Goal: Information Seeking & Learning: Check status

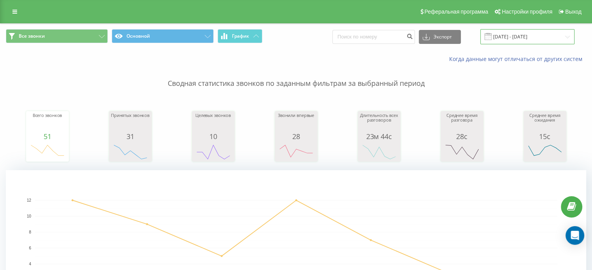
click at [567, 39] on input "28.07.2025 - 03.08.2025" at bounding box center [527, 36] width 94 height 15
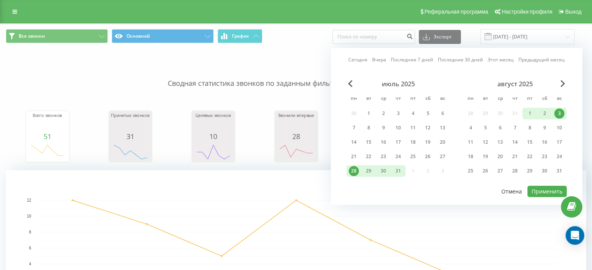
click at [510, 193] on button "Отмена" at bounding box center [511, 191] width 29 height 11
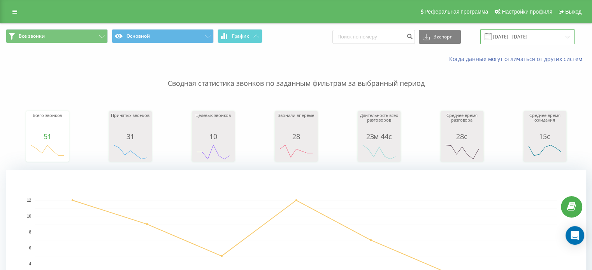
click at [565, 39] on input "28.07.2025 - 03.08.2025" at bounding box center [527, 36] width 94 height 15
click at [523, 35] on input "28.07.2025 - 03.08.2025" at bounding box center [527, 36] width 94 height 15
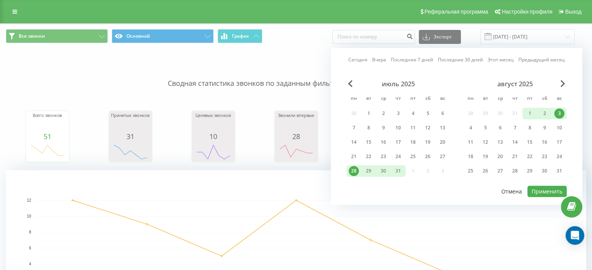
click at [506, 189] on button "Отмена" at bounding box center [511, 191] width 29 height 11
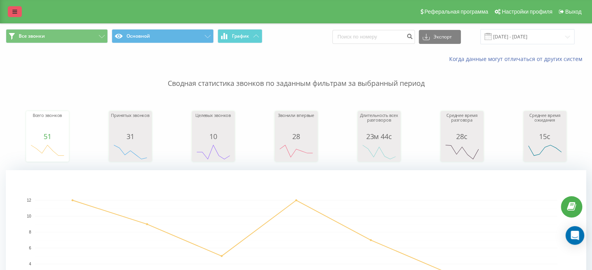
click at [12, 12] on link at bounding box center [15, 11] width 14 height 11
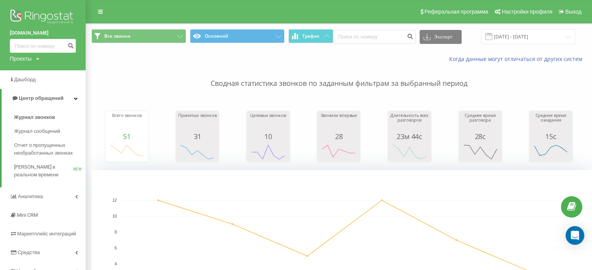
click at [26, 60] on div "Проекты" at bounding box center [21, 59] width 22 height 8
click at [20, 85] on link "[PERSON_NAME][DOMAIN_NAME]" at bounding box center [35, 85] width 38 height 6
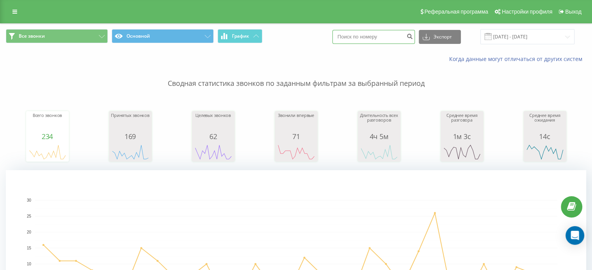
click at [357, 38] on input at bounding box center [373, 37] width 82 height 14
paste input "[PHONE_NUMBER]"
type input "[PHONE_NUMBER]"
click at [413, 35] on icon "submit" at bounding box center [409, 35] width 7 height 5
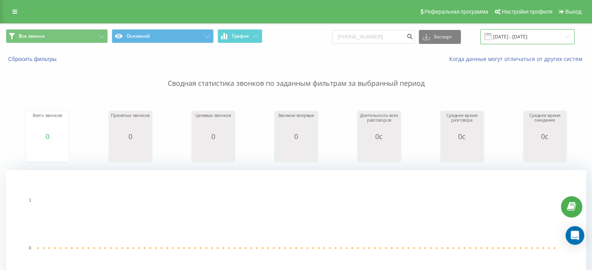
click at [516, 38] on input "[DATE] - [DATE]" at bounding box center [527, 36] width 94 height 15
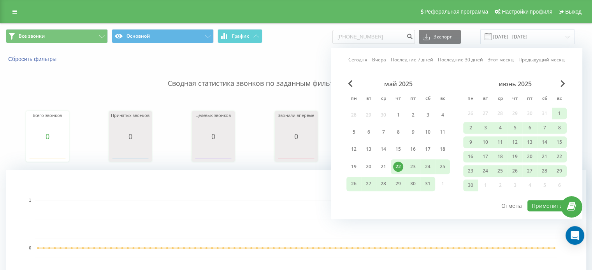
click at [345, 85] on div "Сегодня Вчера Последние 7 дней Последние 30 дней Этот месяц Предыдущий месяц ма…" at bounding box center [456, 134] width 251 height 172
click at [350, 85] on span "Previous Month" at bounding box center [350, 83] width 5 height 7
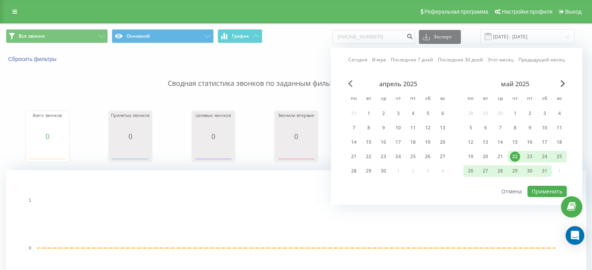
click at [350, 85] on span "Previous Month" at bounding box center [350, 83] width 5 height 7
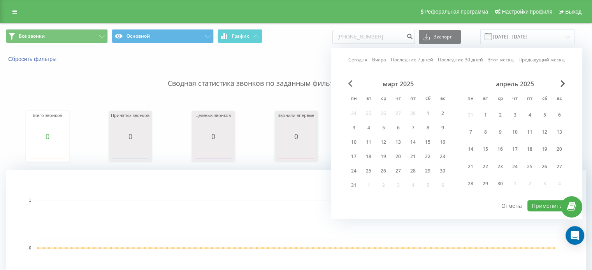
click at [350, 85] on span "Previous Month" at bounding box center [350, 83] width 5 height 7
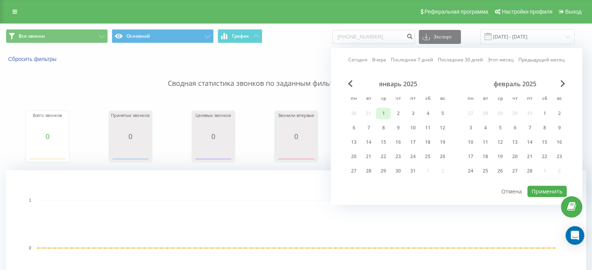
click at [386, 116] on div "1" at bounding box center [383, 114] width 10 height 10
click at [562, 82] on span "Next Month" at bounding box center [562, 83] width 5 height 7
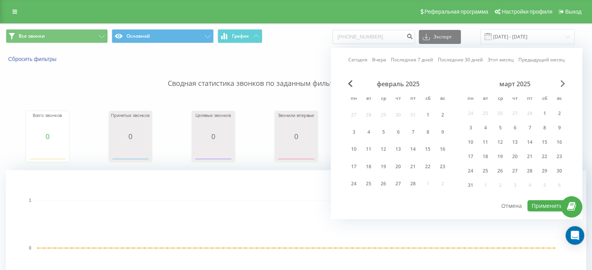
click at [562, 82] on span "Next Month" at bounding box center [562, 83] width 5 height 7
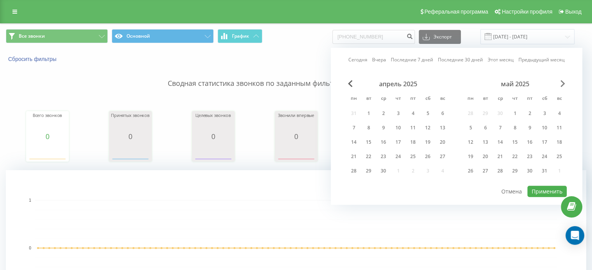
click at [562, 82] on span "Next Month" at bounding box center [562, 83] width 5 height 7
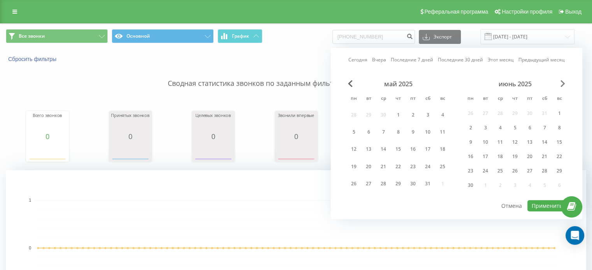
click at [562, 82] on span "Next Month" at bounding box center [562, 83] width 5 height 7
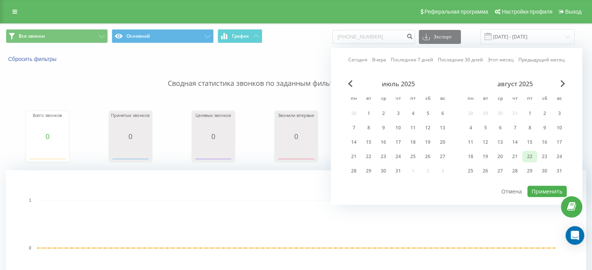
click at [527, 154] on div "22" at bounding box center [529, 157] width 10 height 10
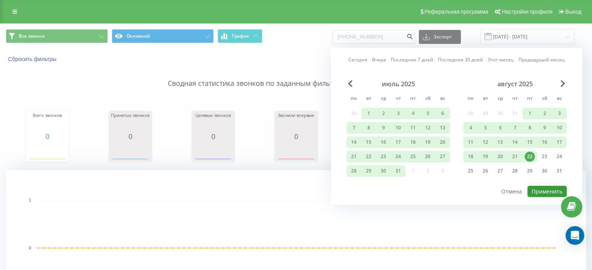
click at [542, 193] on button "Применить" at bounding box center [546, 191] width 39 height 11
type input "01.01.2025 - 22.08.2025"
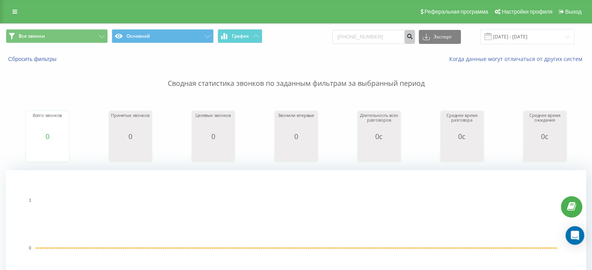
click at [413, 36] on icon "submit" at bounding box center [409, 35] width 7 height 5
